Goal: Information Seeking & Learning: Check status

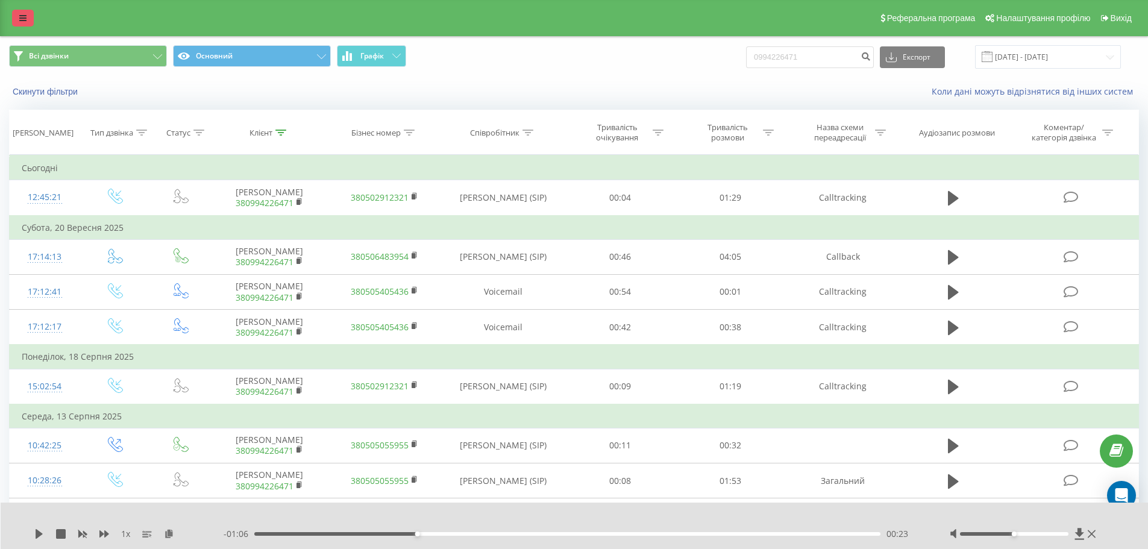
drag, startPoint x: 0, startPoint y: 0, endPoint x: 25, endPoint y: 18, distance: 31.1
click at [25, 18] on icon at bounding box center [22, 18] width 7 height 8
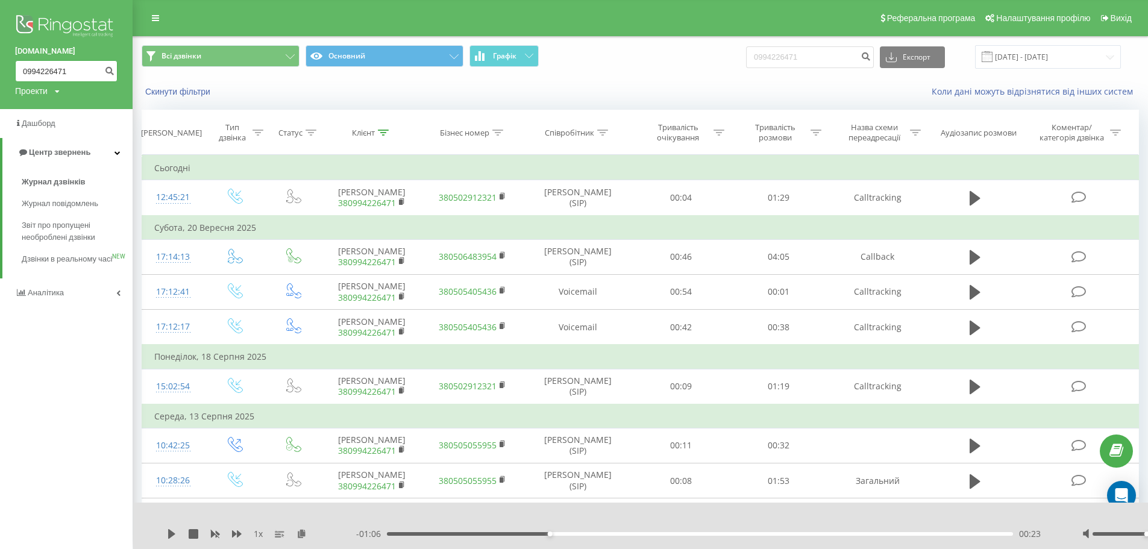
click at [75, 69] on input "0994226471" at bounding box center [66, 71] width 102 height 22
type input "0"
paste input "0667918624"
type input "0667918624"
click at [106, 73] on button "submit" at bounding box center [109, 71] width 16 height 22
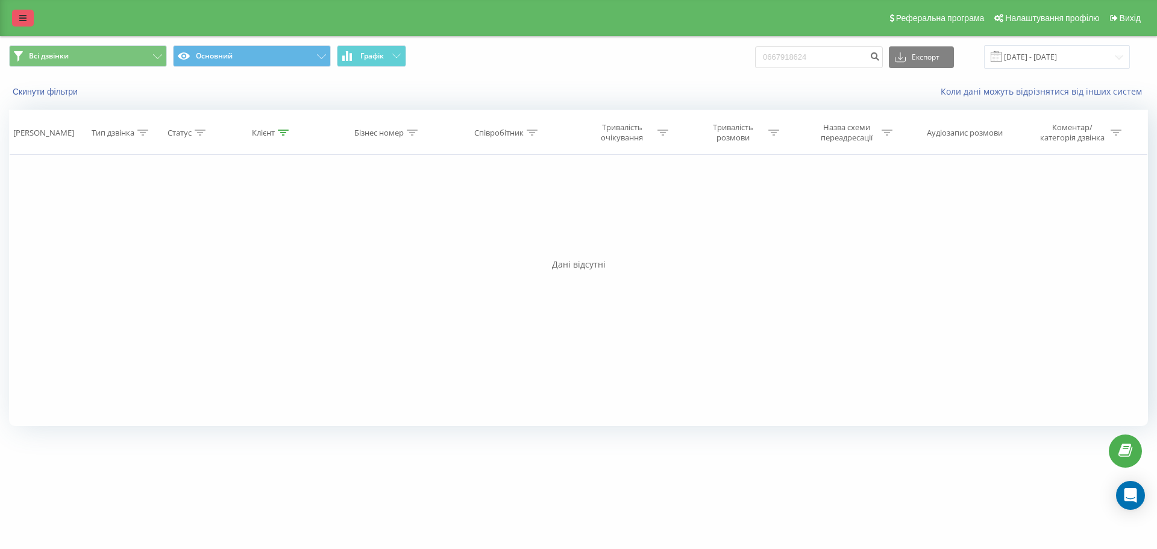
click at [22, 24] on link at bounding box center [23, 18] width 22 height 17
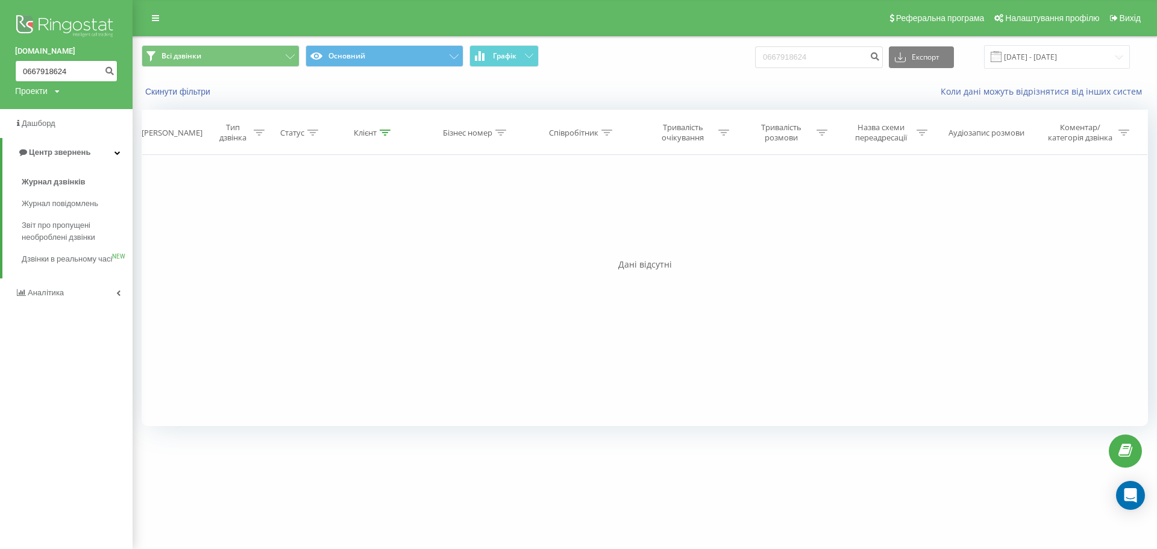
drag, startPoint x: 80, startPoint y: 75, endPoint x: 27, endPoint y: 61, distance: 55.4
click at [27, 61] on input "0667918624" at bounding box center [66, 71] width 102 height 22
type input "0"
click at [71, 239] on span "Звіт про пропущені необроблені дзвінки" at bounding box center [74, 231] width 105 height 24
click at [157, 10] on link at bounding box center [156, 18] width 22 height 17
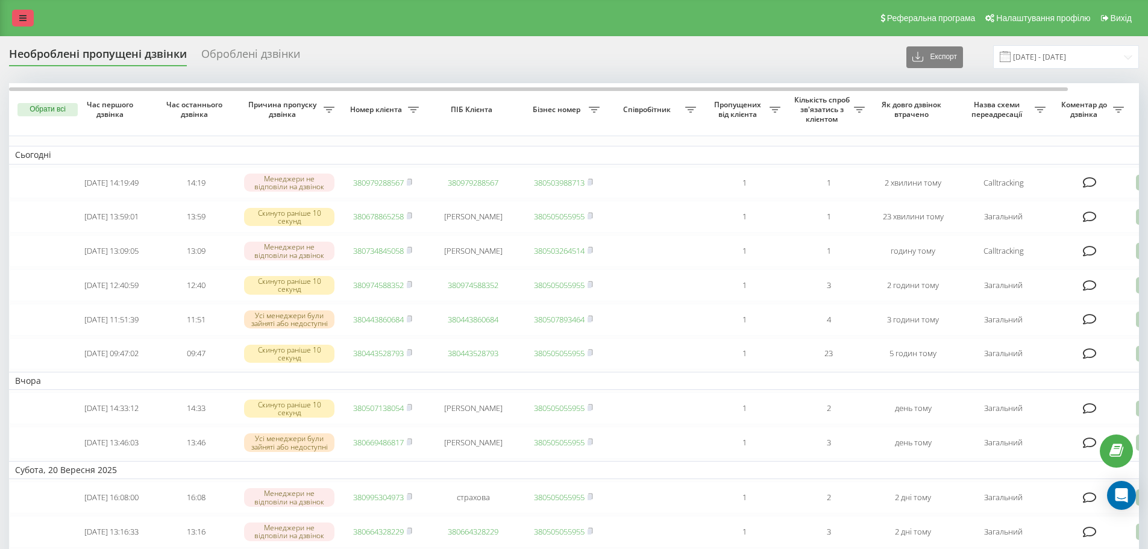
click at [24, 22] on link at bounding box center [23, 18] width 22 height 17
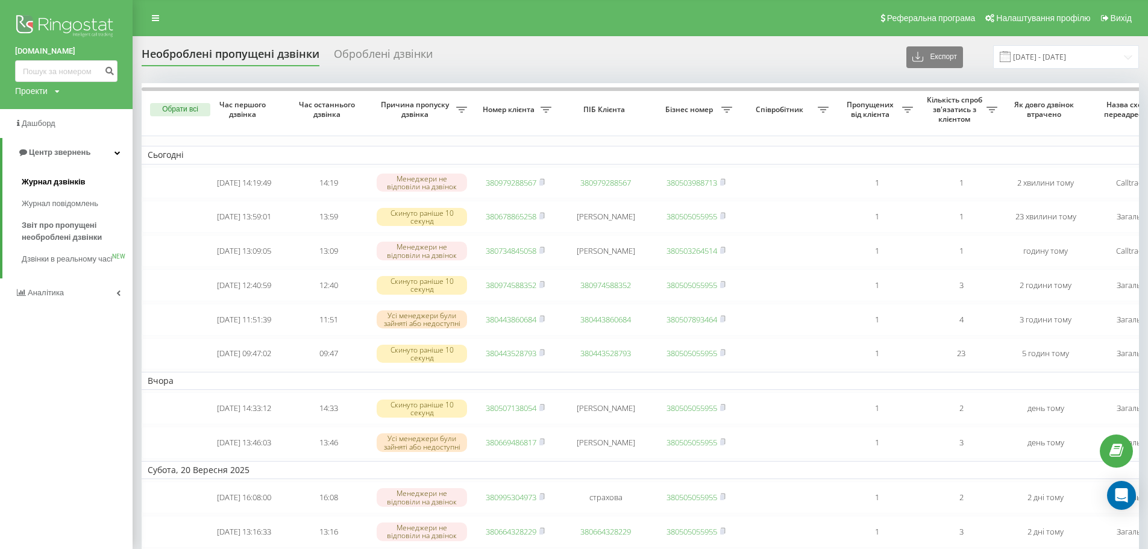
click at [46, 185] on span "Журнал дзвінків" at bounding box center [54, 182] width 64 height 12
click at [161, 18] on link at bounding box center [156, 18] width 22 height 17
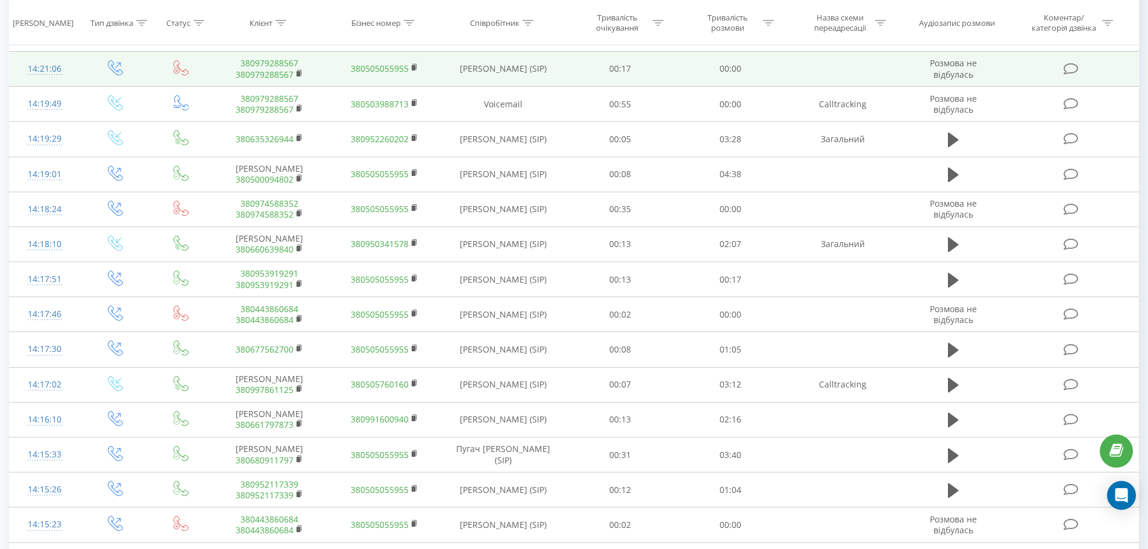
scroll to position [301, 0]
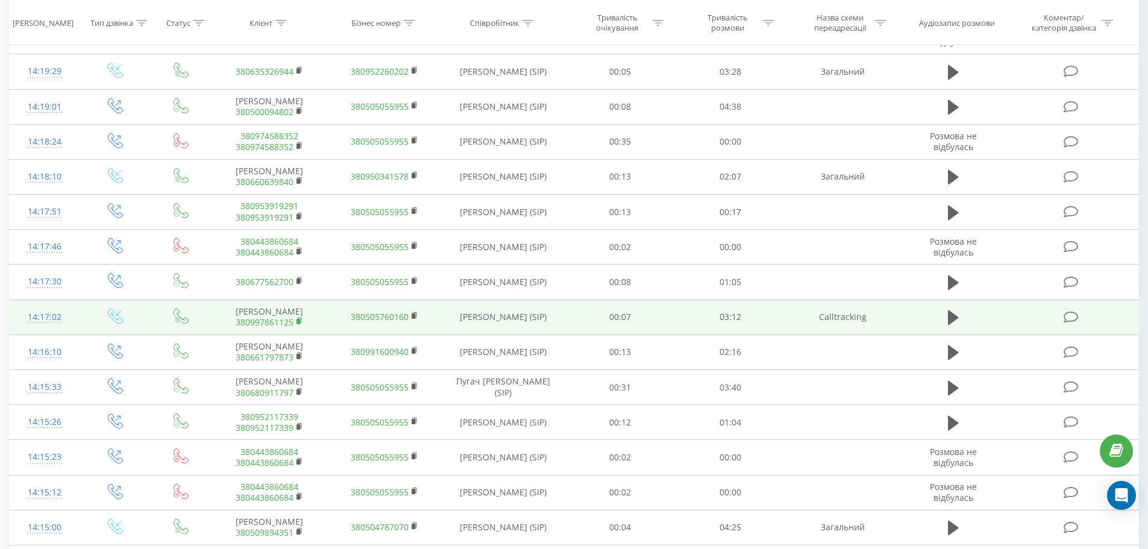
click at [303, 326] on icon at bounding box center [300, 321] width 7 height 8
